Goal: Transaction & Acquisition: Purchase product/service

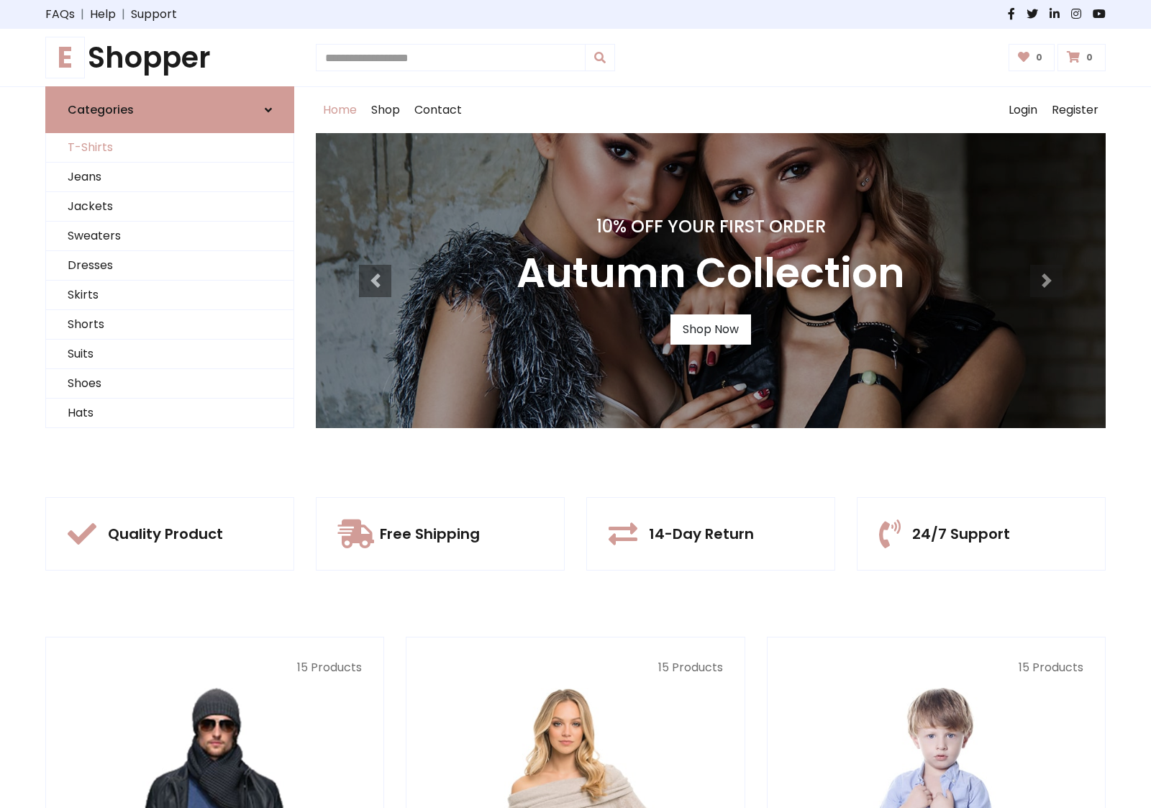
click at [170, 147] on link "T-Shirts" at bounding box center [170, 147] width 248 height 29
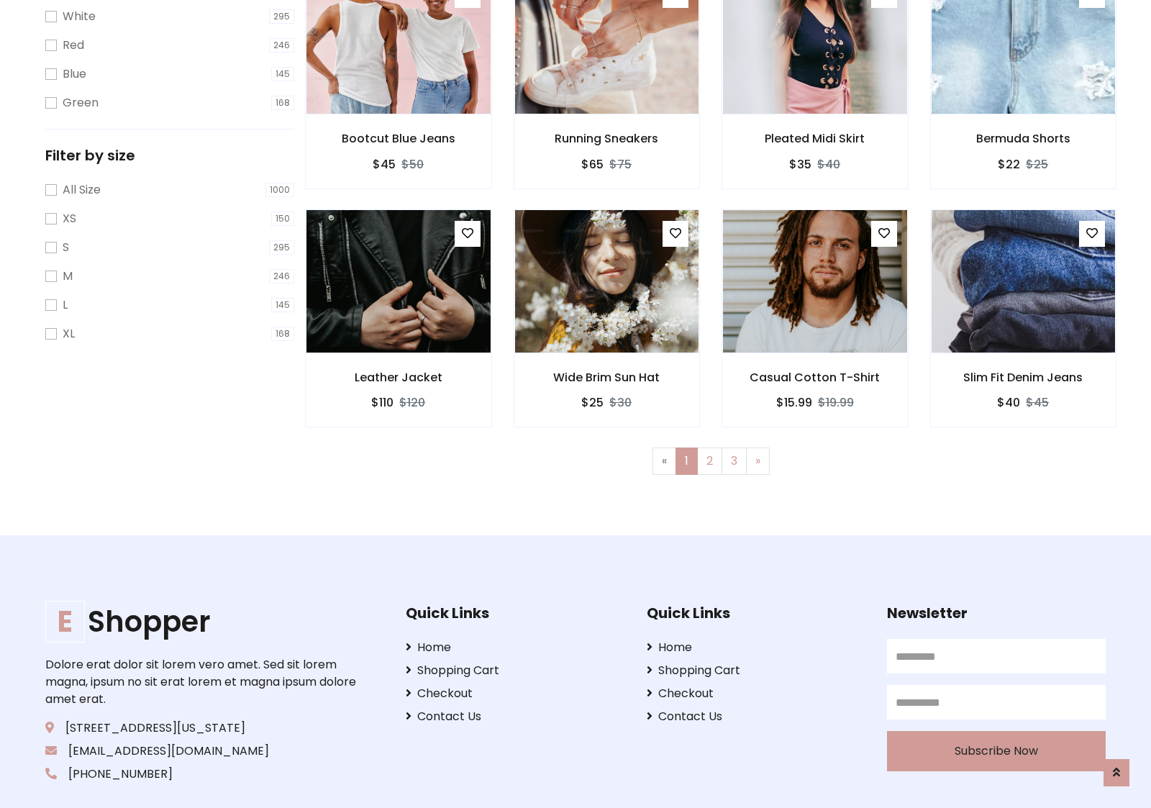
scroll to position [26, 0]
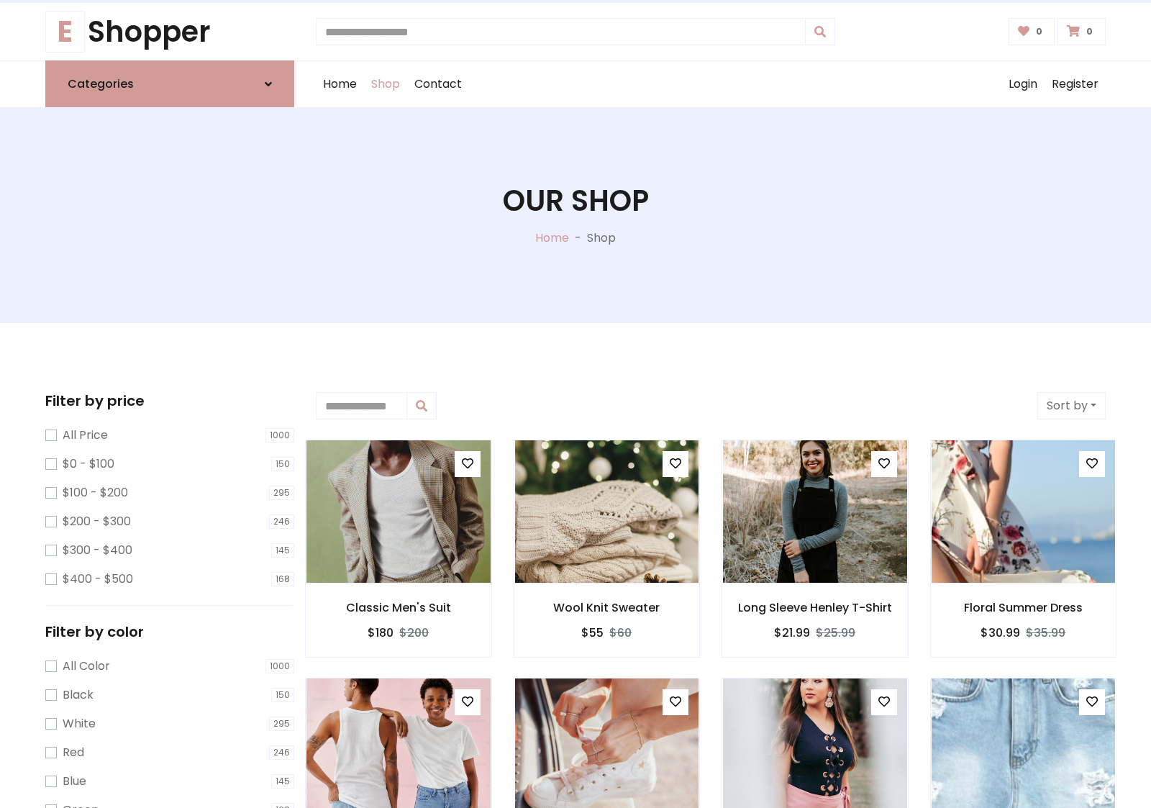
click at [576, 215] on h1 "Our Shop" at bounding box center [576, 200] width 146 height 35
click at [711, 84] on div "Home Shop Contact Log out Login Register" at bounding box center [711, 84] width 790 height 46
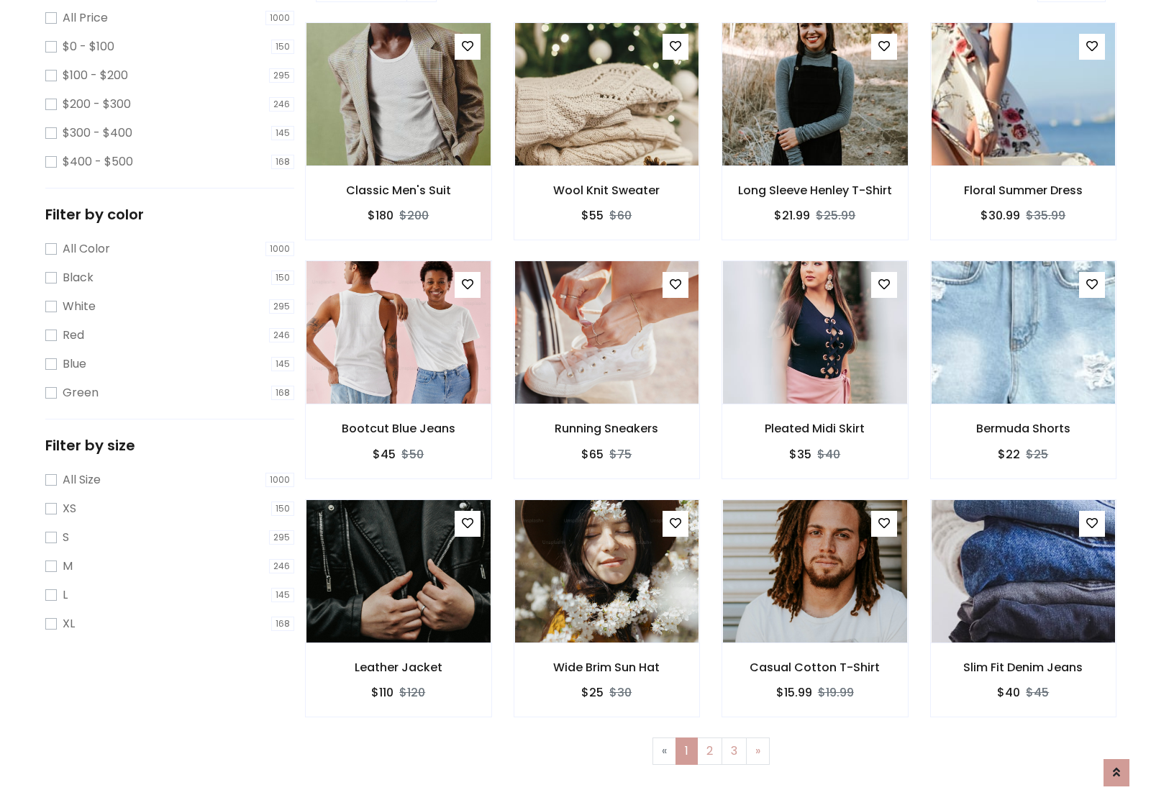
click at [814, 145] on img at bounding box center [814, 94] width 221 height 345
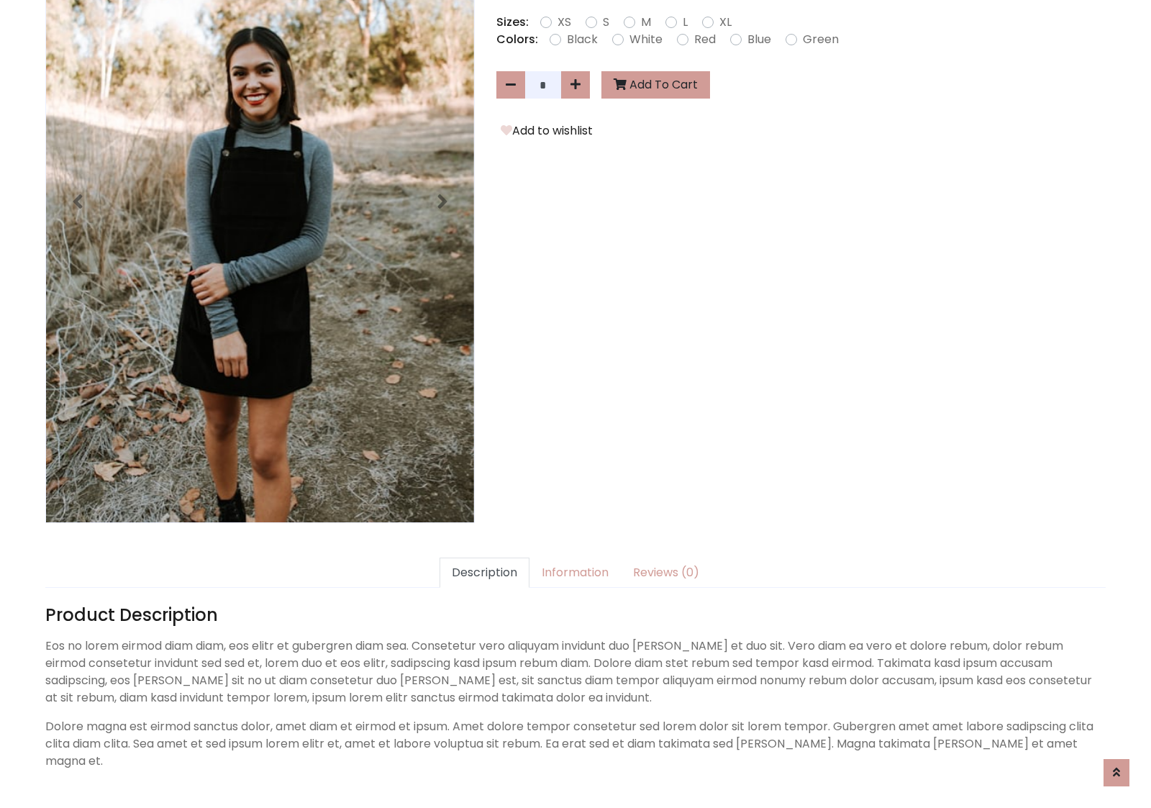
scroll to position [352, 0]
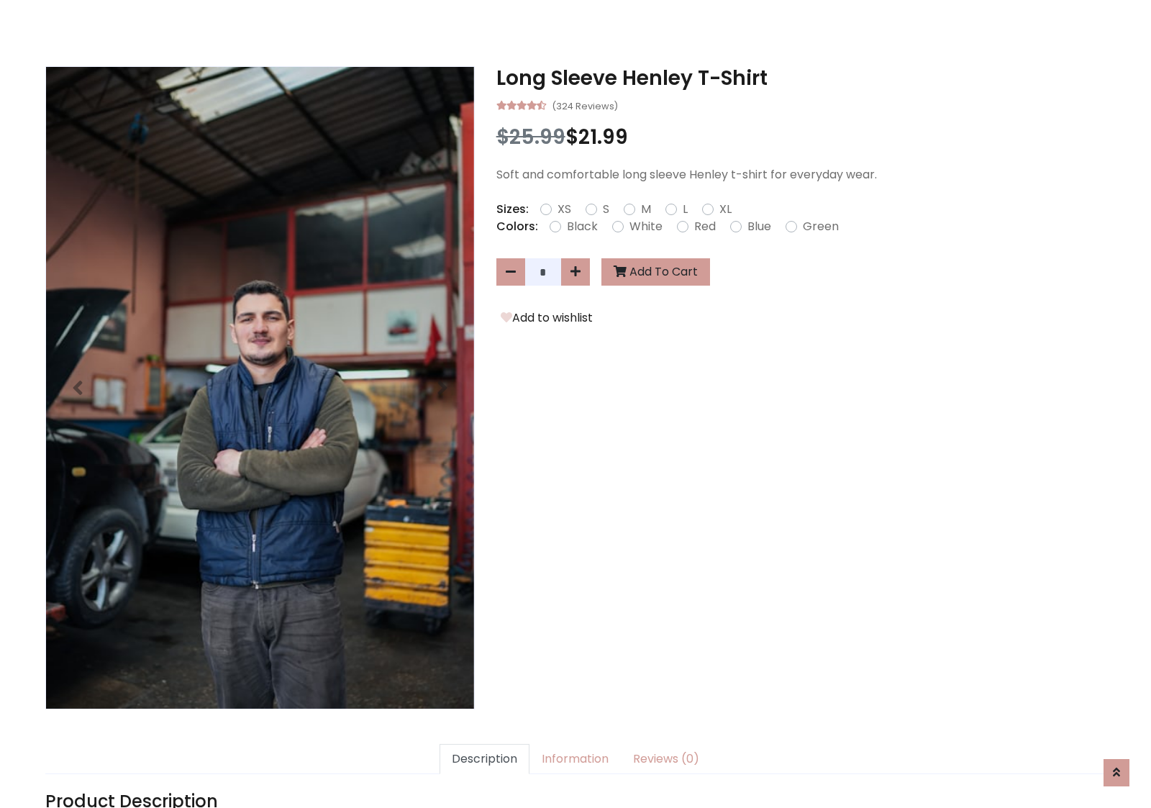
click at [801, 78] on h3 "Long Sleeve Henley T-Shirt" at bounding box center [800, 78] width 609 height 24
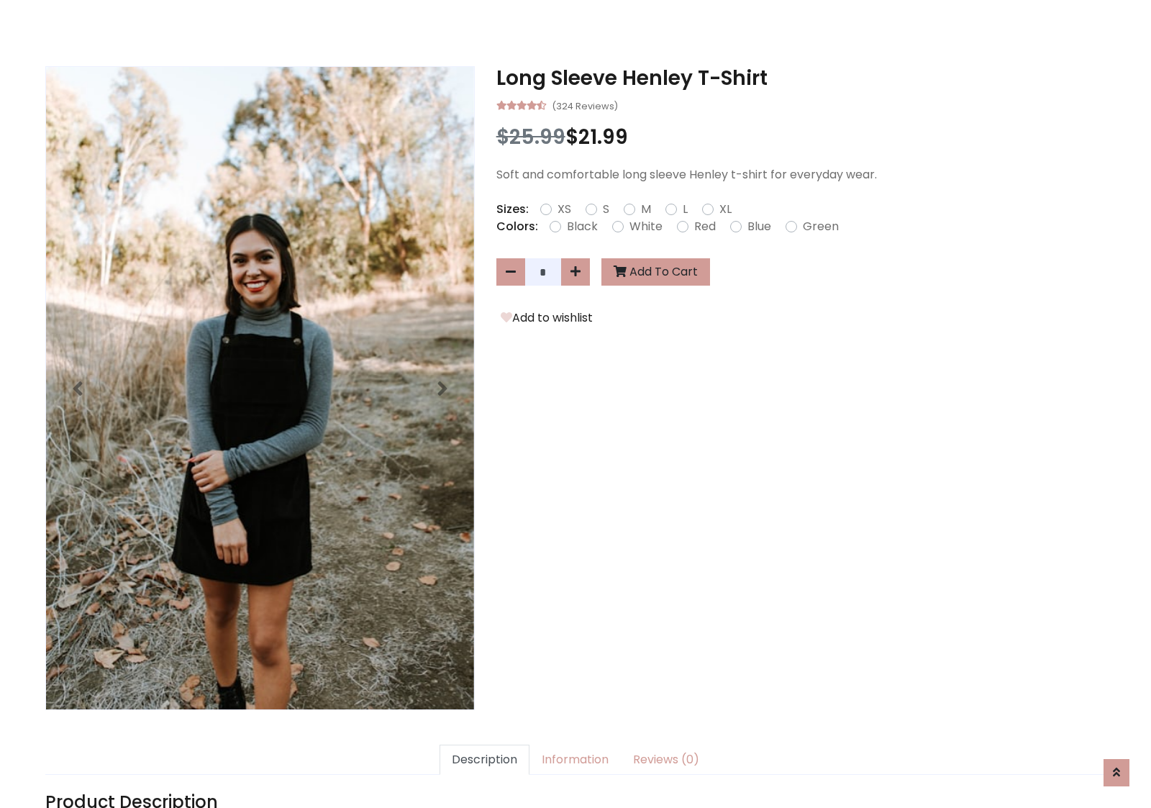
click at [801, 78] on h3 "Long Sleeve Henley T-Shirt" at bounding box center [800, 78] width 609 height 24
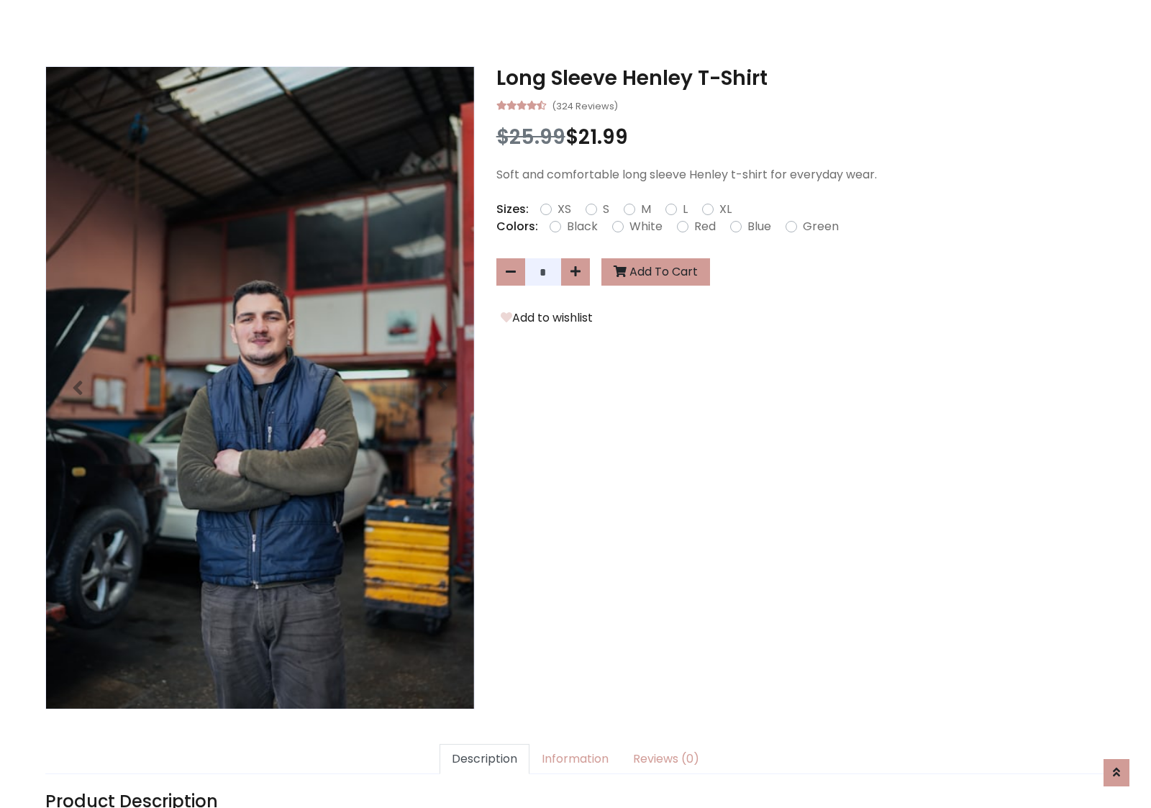
click at [801, 78] on h3 "Long Sleeve Henley T-Shirt" at bounding box center [800, 78] width 609 height 24
